Goal: Task Accomplishment & Management: Use online tool/utility

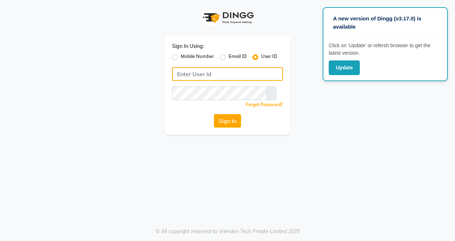
type input "azalea123"
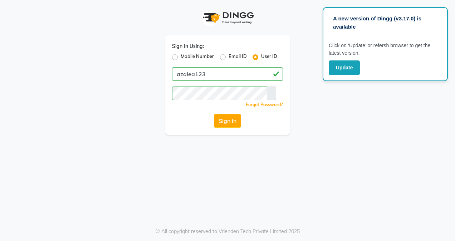
click at [271, 93] on icon at bounding box center [271, 93] width 0 height 0
click at [228, 118] on button "Sign In" at bounding box center [227, 121] width 27 height 14
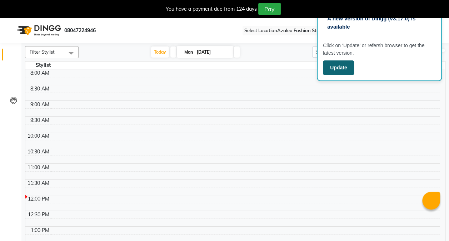
select select "en"
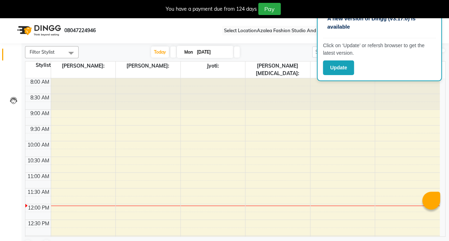
click at [192, 23] on nav "08047224946 Select Location × Azalea Fashion Studio And Salon, Vip Chowk WhatsA…" at bounding box center [224, 31] width 449 height 26
click at [345, 72] on button "Update" at bounding box center [338, 67] width 31 height 15
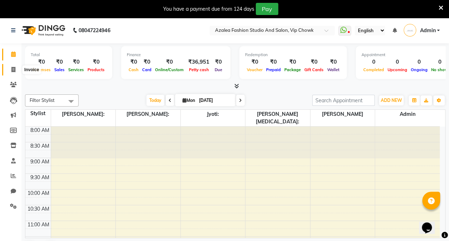
click at [13, 68] on icon at bounding box center [13, 69] width 4 height 5
select select "service"
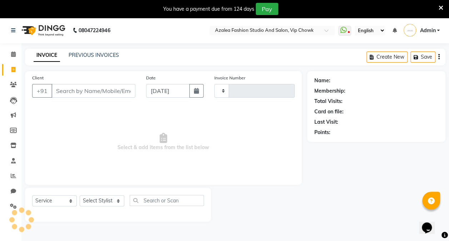
type input "0096"
select select "8063"
click at [18, 57] on span at bounding box center [13, 54] width 13 height 8
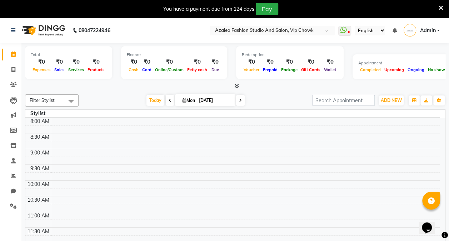
scroll to position [124, 0]
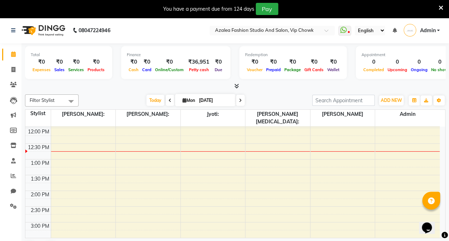
click at [345, 25] on ul "WhatsApp Status ✕ Status: Disconnected Most Recent Message: 29-08-2025 09:36 PM…" at bounding box center [391, 31] width 105 height 12
click at [347, 33] on icon at bounding box center [343, 29] width 6 height 7
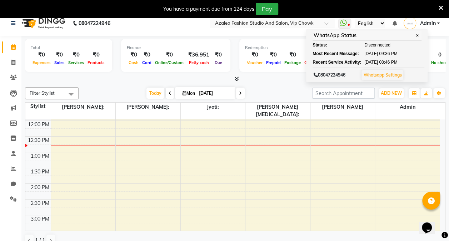
scroll to position [0, 0]
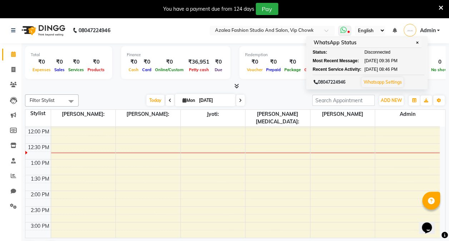
click at [344, 29] on icon at bounding box center [343, 29] width 6 height 7
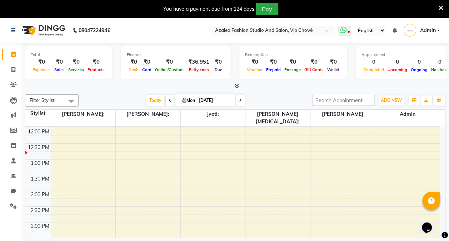
click at [344, 29] on icon at bounding box center [343, 29] width 6 height 7
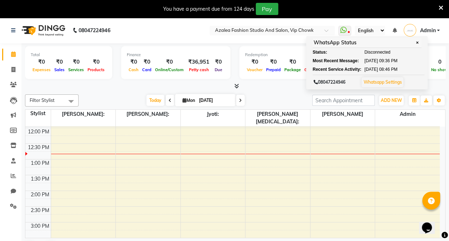
click at [296, 95] on div "Today Mon 01-09-2025" at bounding box center [195, 100] width 227 height 11
